Goal: Task Accomplishment & Management: Manage account settings

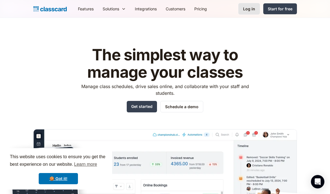
click at [251, 6] on div "Log in" at bounding box center [249, 9] width 12 height 6
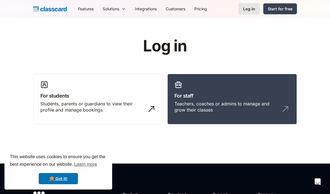
click at [252, 11] on div "Log in" at bounding box center [249, 9] width 12 height 6
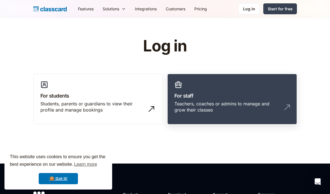
click at [211, 83] on link "For staff Teachers, coaches or admins to manage and grow their classes" at bounding box center [231, 99] width 129 height 51
